Goal: Go to known website: Access a specific website the user already knows

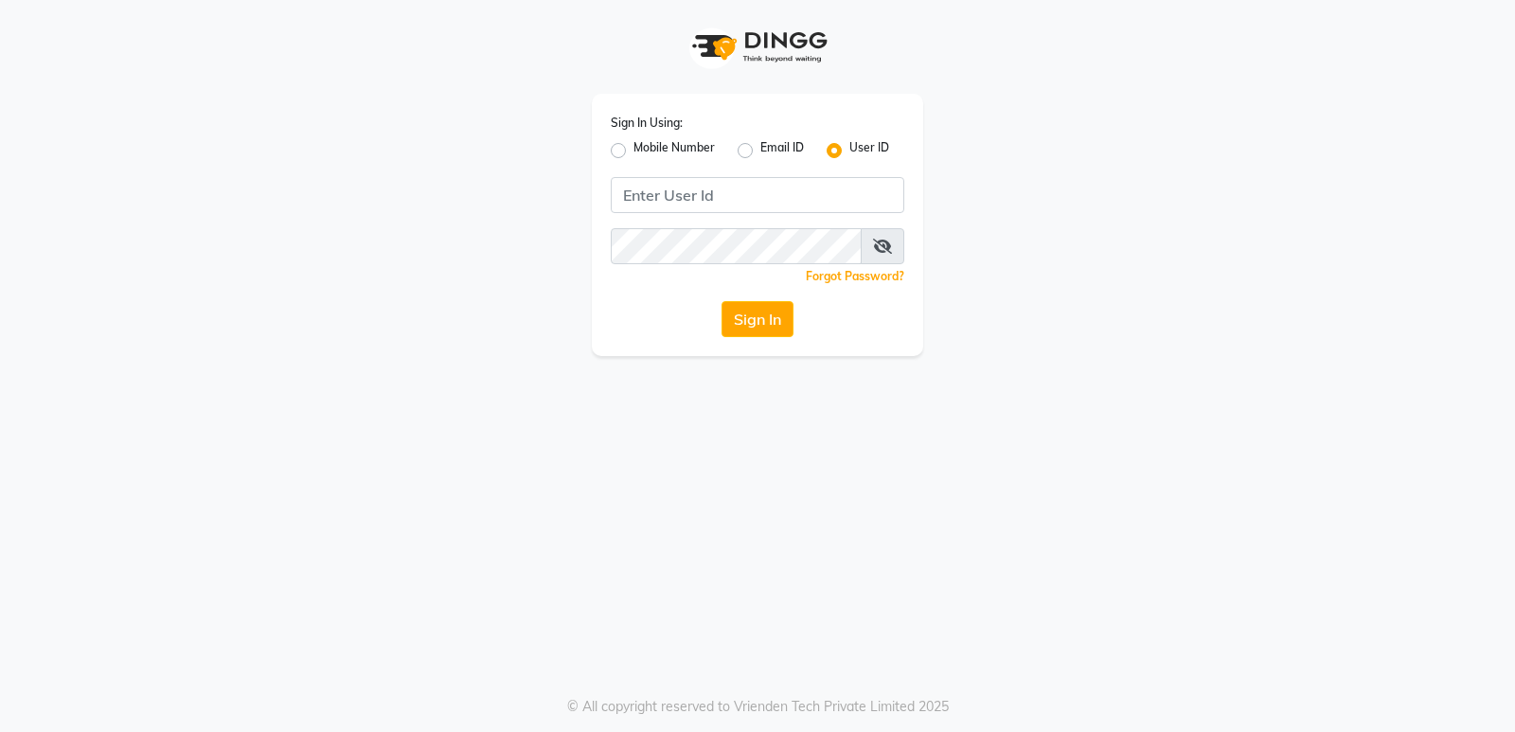
click at [610, 151] on div "Sign In Using: Mobile Number Email ID User ID Remember me Forgot Password? Sign…" at bounding box center [757, 225] width 331 height 262
click at [633, 149] on label "Mobile Number" at bounding box center [673, 150] width 81 height 23
click at [633, 149] on input "Mobile Number" at bounding box center [639, 145] width 12 height 12
radio input "true"
radio input "false"
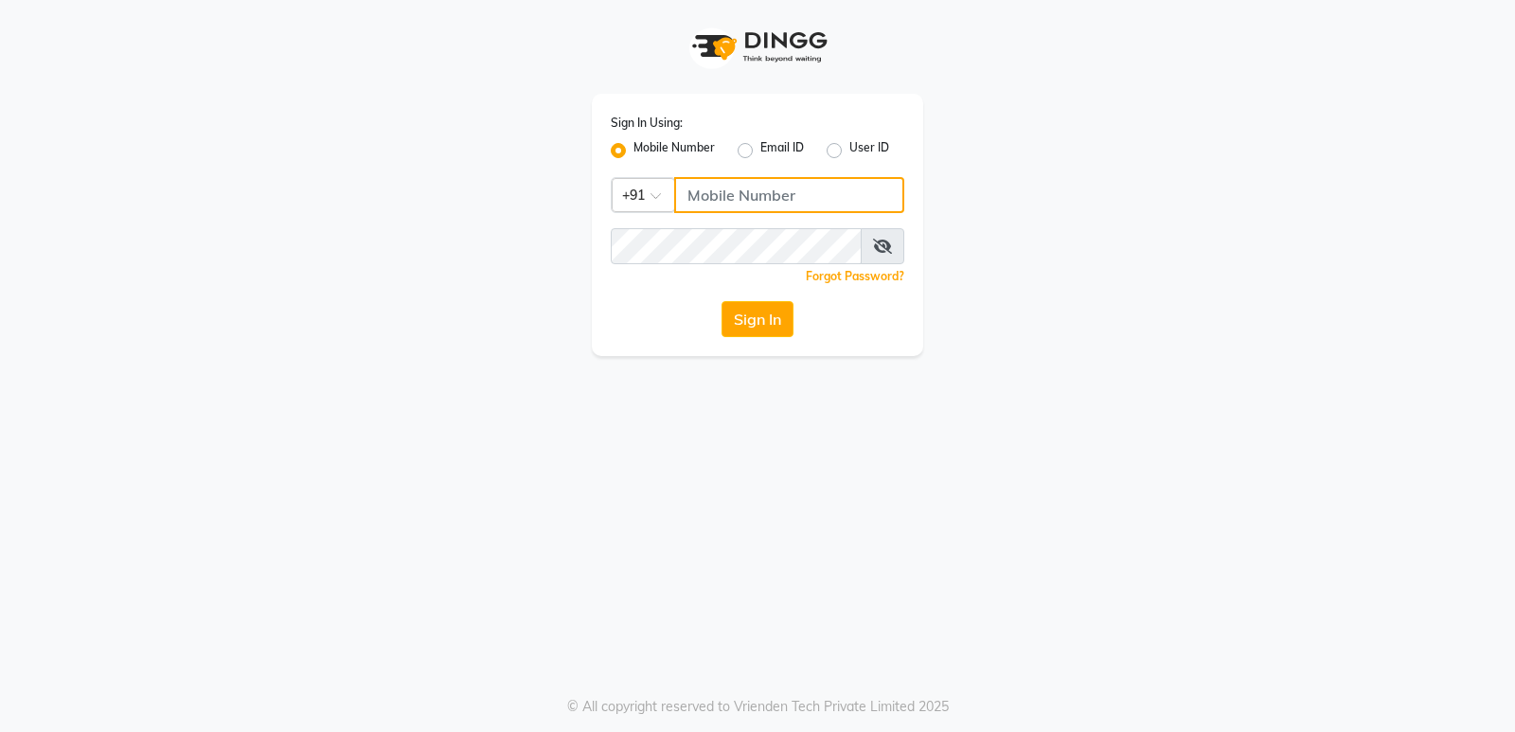
drag, startPoint x: 747, startPoint y: 191, endPoint x: 779, endPoint y: 212, distance: 38.3
click at [747, 191] on input "Username" at bounding box center [789, 195] width 230 height 36
type input "7020713535"
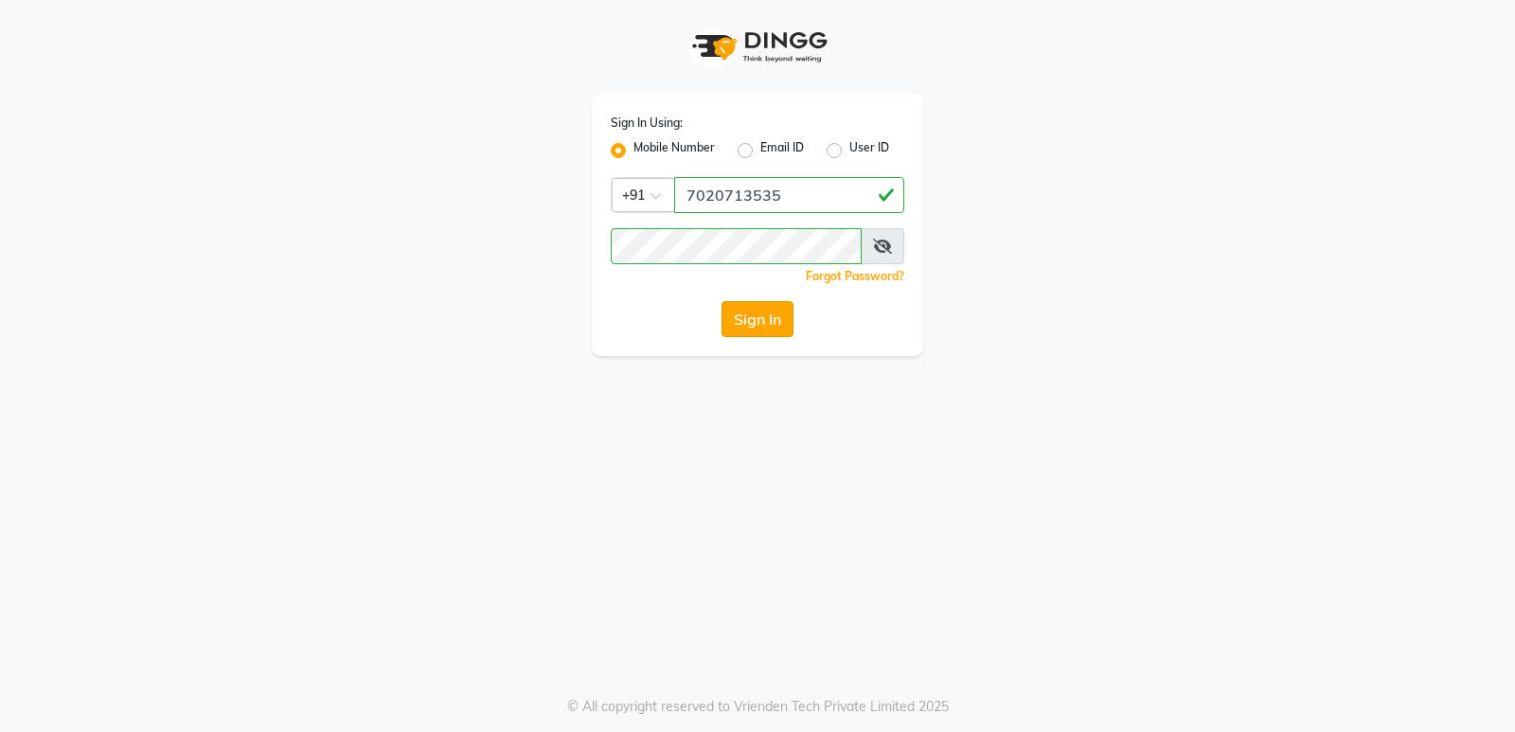
click at [766, 317] on button "Sign In" at bounding box center [757, 319] width 72 height 36
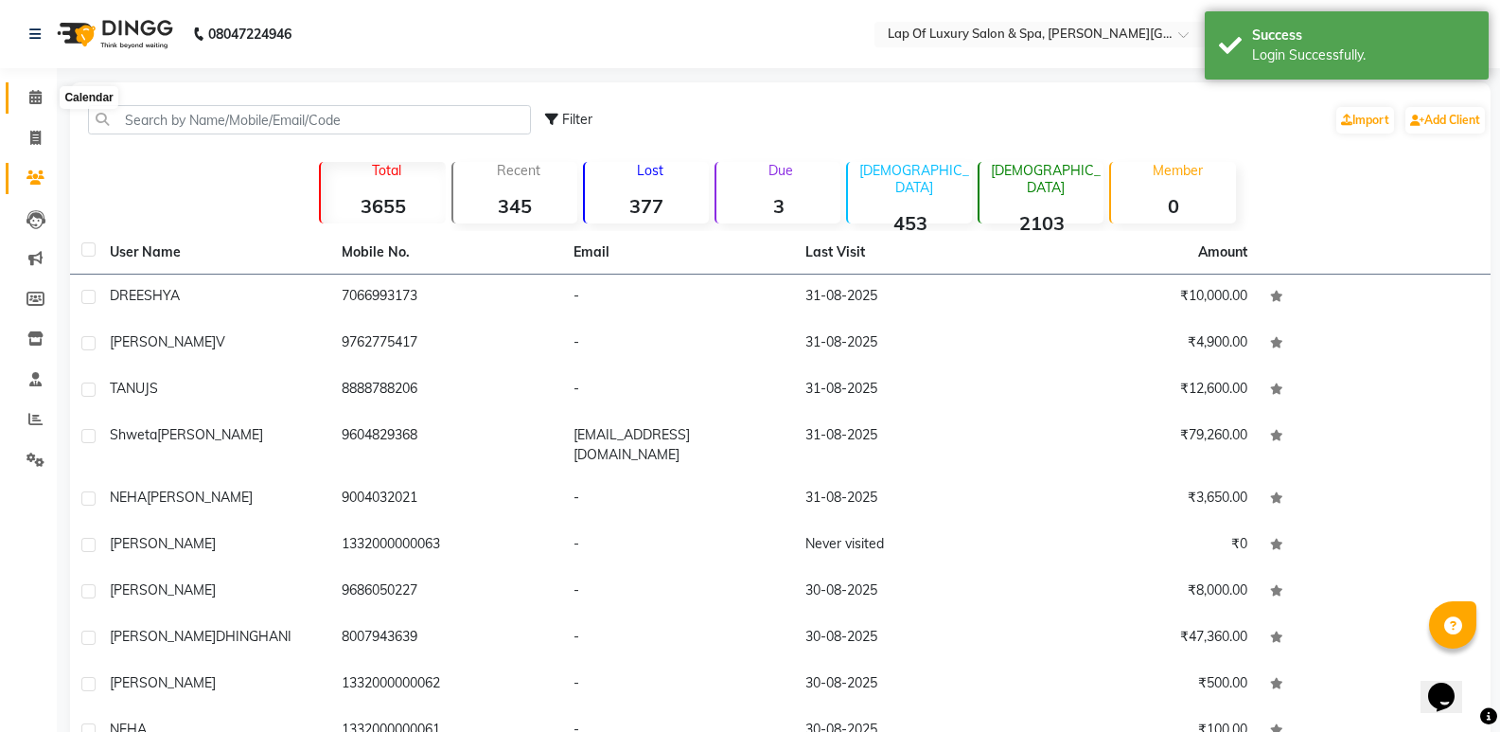
click at [25, 95] on span at bounding box center [35, 98] width 33 height 22
